Goal: Task Accomplishment & Management: Use online tool/utility

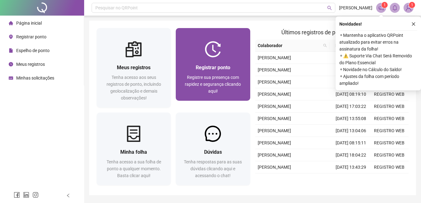
click at [210, 75] on span "Registre sua presença com rapidez e segurança clicando aqui!" at bounding box center [213, 84] width 56 height 19
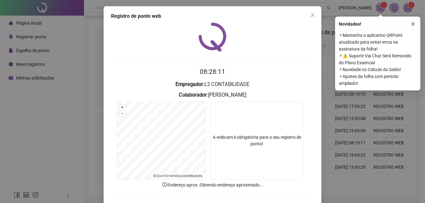
scroll to position [27, 0]
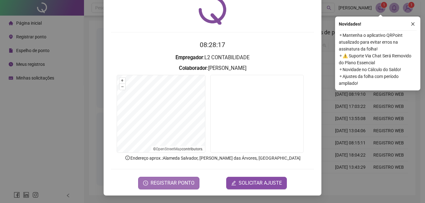
click at [154, 181] on span "REGISTRAR PONTO" at bounding box center [173, 182] width 44 height 7
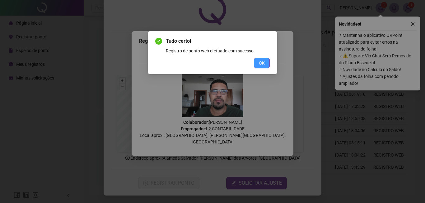
click at [266, 62] on button "OK" at bounding box center [262, 63] width 16 height 10
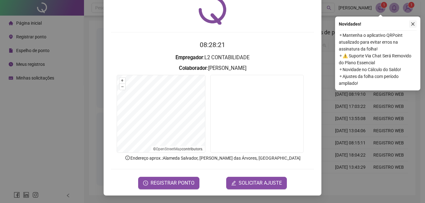
click at [413, 24] on icon "close" at bounding box center [413, 24] width 4 height 4
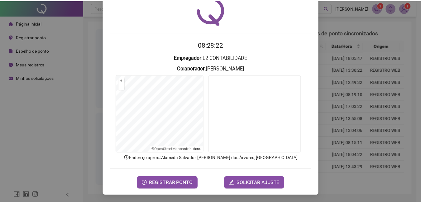
scroll to position [0, 0]
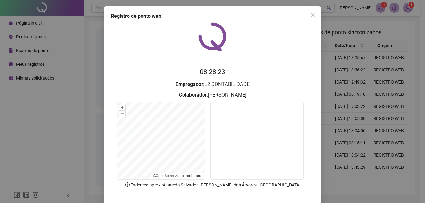
click at [312, 15] on icon "close" at bounding box center [313, 14] width 5 height 5
